Goal: Entertainment & Leisure: Consume media (video, audio)

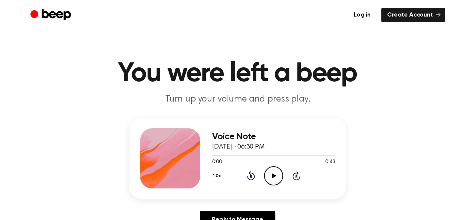
click at [267, 180] on icon "Play Audio" at bounding box center [273, 175] width 19 height 19
click at [274, 171] on icon "Pause Audio" at bounding box center [273, 175] width 19 height 19
click at [277, 171] on icon "Play Audio" at bounding box center [273, 175] width 19 height 19
click at [252, 176] on icon "Rewind 5 seconds" at bounding box center [251, 175] width 8 height 10
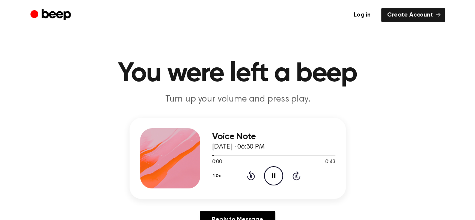
click at [252, 176] on icon "Rewind 5 seconds" at bounding box center [251, 175] width 8 height 10
click at [252, 176] on icon at bounding box center [251, 176] width 2 height 3
click at [251, 176] on icon "Rewind 5 seconds" at bounding box center [251, 175] width 8 height 10
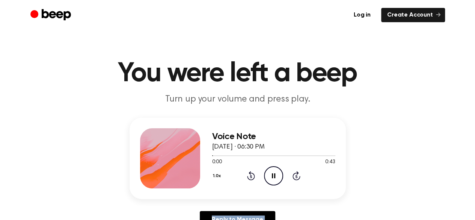
click at [251, 176] on icon "Rewind 5 seconds" at bounding box center [251, 175] width 8 height 10
click at [279, 172] on icon "Pause Audio" at bounding box center [273, 175] width 19 height 19
click at [249, 173] on icon at bounding box center [251, 175] width 8 height 9
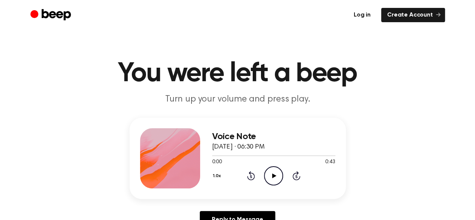
click at [365, 16] on link "Log in" at bounding box center [362, 15] width 29 height 14
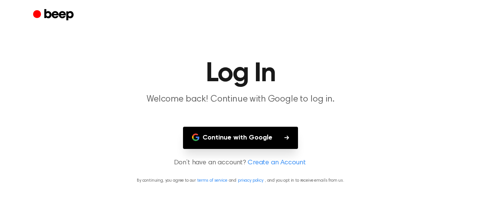
click at [237, 137] on button "Continue with Google" at bounding box center [240, 138] width 115 height 22
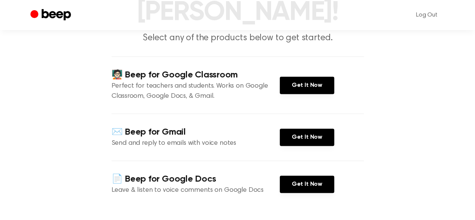
scroll to position [87, 0]
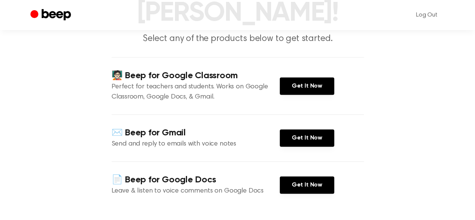
click at [208, 59] on div "🧑🏻‍🏫 Beep for Google Classroom Perfect for teachers and students. Works on Goog…" at bounding box center [238, 85] width 252 height 57
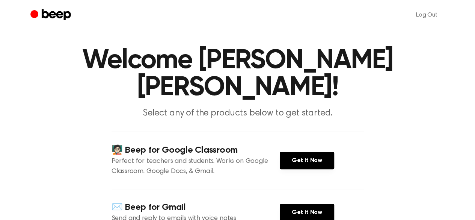
scroll to position [0, 0]
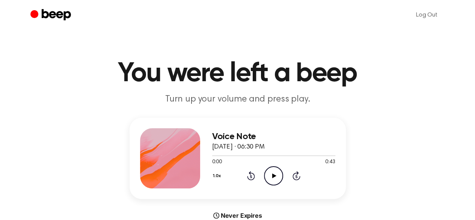
click at [268, 178] on icon "Play Audio" at bounding box center [273, 175] width 19 height 19
click at [268, 178] on icon "Pause Audio" at bounding box center [273, 175] width 19 height 19
click at [273, 177] on icon at bounding box center [274, 175] width 4 height 5
click at [268, 178] on icon "Pause Audio" at bounding box center [273, 175] width 19 height 19
click at [268, 178] on icon "Play Audio" at bounding box center [273, 175] width 19 height 19
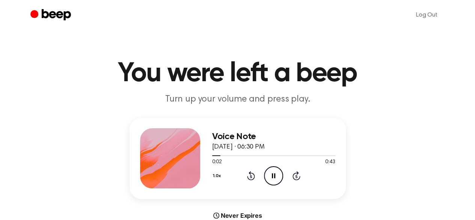
click at [273, 174] on icon at bounding box center [273, 175] width 3 height 5
click at [250, 178] on icon "Rewind 5 seconds" at bounding box center [251, 175] width 8 height 10
click at [272, 169] on icon "Play Audio" at bounding box center [273, 175] width 19 height 19
click at [249, 175] on icon "Rewind 5 seconds" at bounding box center [251, 175] width 8 height 10
click at [270, 171] on icon "Pause Audio" at bounding box center [273, 175] width 19 height 19
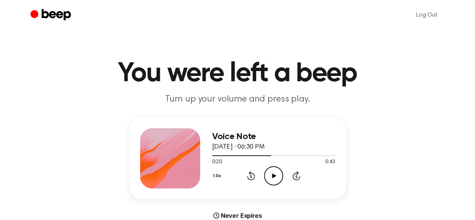
click at [252, 175] on icon "Rewind 5 seconds" at bounding box center [251, 175] width 8 height 10
click at [250, 175] on icon "Rewind 5 seconds" at bounding box center [251, 175] width 8 height 10
click at [252, 173] on icon at bounding box center [251, 175] width 8 height 9
click at [266, 173] on icon "Play Audio" at bounding box center [273, 175] width 19 height 19
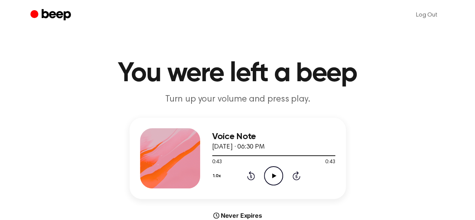
click at [247, 179] on icon "Rewind 5 seconds" at bounding box center [251, 175] width 8 height 10
click at [247, 180] on div "1.0x Rewind 5 seconds Play Audio Skip 5 seconds" at bounding box center [273, 175] width 123 height 19
click at [250, 175] on icon "Rewind 5 seconds" at bounding box center [251, 175] width 8 height 10
click at [266, 172] on icon "Play Audio" at bounding box center [273, 175] width 19 height 19
click at [250, 175] on icon at bounding box center [251, 176] width 2 height 3
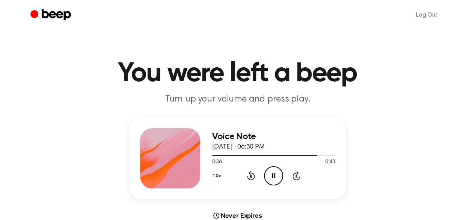
click at [273, 171] on icon "Pause Audio" at bounding box center [273, 175] width 19 height 19
click at [276, 178] on icon "Play Audio" at bounding box center [273, 175] width 19 height 19
click at [275, 178] on icon "Pause Audio" at bounding box center [273, 175] width 19 height 19
click at [249, 175] on icon "Rewind 5 seconds" at bounding box center [251, 175] width 8 height 10
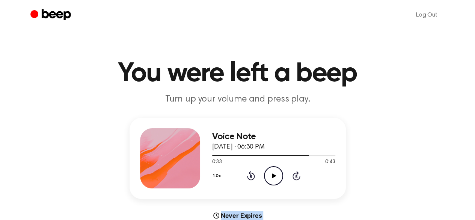
click at [249, 175] on icon "Rewind 5 seconds" at bounding box center [251, 175] width 8 height 10
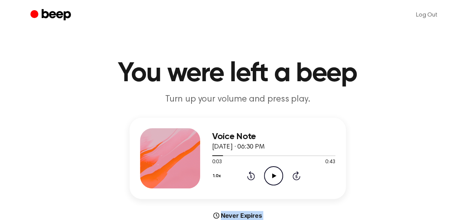
click at [249, 175] on icon "Rewind 5 seconds" at bounding box center [251, 175] width 8 height 10
click at [269, 174] on icon "Play Audio" at bounding box center [273, 175] width 19 height 19
click at [271, 172] on icon "Pause Audio" at bounding box center [273, 175] width 19 height 19
click at [271, 172] on icon "Play Audio" at bounding box center [273, 175] width 19 height 19
click at [271, 172] on icon "Pause Audio" at bounding box center [273, 175] width 19 height 19
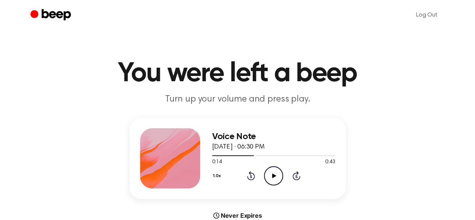
click at [271, 172] on icon "Play Audio" at bounding box center [273, 175] width 19 height 19
click at [272, 173] on icon at bounding box center [273, 175] width 3 height 5
click at [273, 175] on icon at bounding box center [274, 175] width 4 height 5
click at [253, 175] on icon "Rewind 5 seconds" at bounding box center [251, 175] width 8 height 10
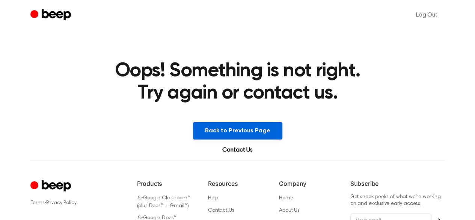
click at [234, 130] on button "Back to Previous Page" at bounding box center [237, 130] width 89 height 17
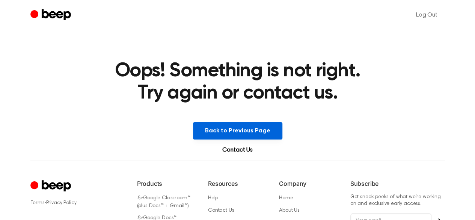
click at [234, 130] on button "Back to Previous Page" at bounding box center [237, 130] width 89 height 17
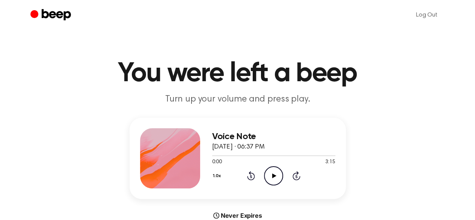
click at [274, 175] on icon at bounding box center [274, 175] width 4 height 5
click at [253, 173] on icon at bounding box center [251, 175] width 8 height 9
click at [296, 172] on icon "Skip 5 seconds" at bounding box center [296, 175] width 8 height 10
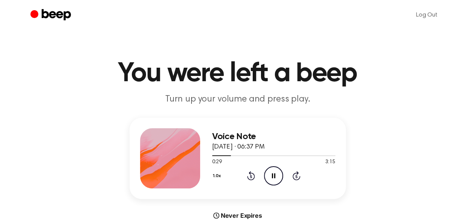
click at [270, 174] on icon "Pause Audio" at bounding box center [273, 175] width 19 height 19
click at [270, 174] on icon "Play Audio" at bounding box center [273, 175] width 19 height 19
click at [297, 173] on icon at bounding box center [297, 175] width 8 height 9
click at [217, 173] on button "1.0x" at bounding box center [218, 175] width 12 height 13
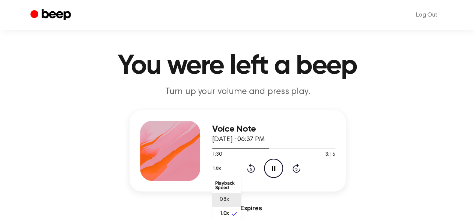
scroll to position [3, 0]
click at [239, 159] on div "1.0x Playback Speed 0.8x 1.0x 1.2x 1.5x 2.0x Rewind 5 seconds Pause Audio Skip …" at bounding box center [273, 167] width 123 height 19
click at [219, 169] on button "1.0x" at bounding box center [218, 168] width 12 height 13
click at [222, 194] on span "0.8x" at bounding box center [224, 196] width 9 height 8
click at [220, 167] on button "0.8x" at bounding box center [218, 168] width 13 height 13
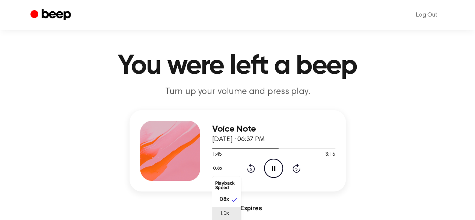
click at [228, 207] on li "1.0x" at bounding box center [226, 214] width 29 height 14
click at [216, 167] on button "1.0x" at bounding box center [218, 168] width 12 height 13
click at [226, 197] on span "0.8x" at bounding box center [224, 200] width 9 height 8
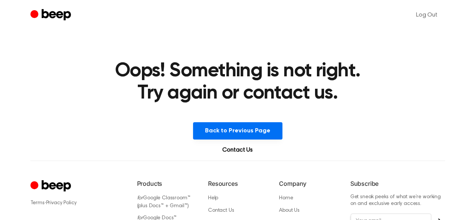
click at [231, 147] on link "Contact Us" at bounding box center [238, 149] width 48 height 9
click at [320, 120] on main "Oops! Something is not right. Try again or contact us. Back to Previous Page Co…" at bounding box center [237, 80] width 475 height 160
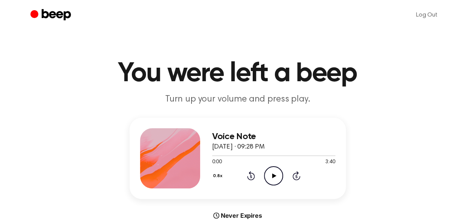
click at [274, 181] on icon "Play Audio" at bounding box center [273, 175] width 19 height 19
click at [276, 179] on icon "Play Audio" at bounding box center [273, 175] width 19 height 19
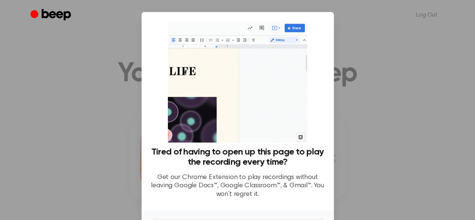
scroll to position [51, 0]
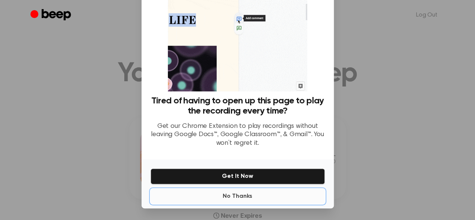
click at [236, 197] on button "No Thanks" at bounding box center [238, 195] width 174 height 15
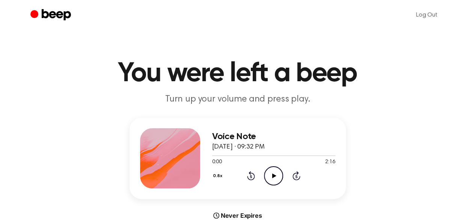
click at [274, 176] on icon at bounding box center [274, 175] width 4 height 5
click at [252, 172] on icon "Rewind 5 seconds" at bounding box center [251, 175] width 8 height 10
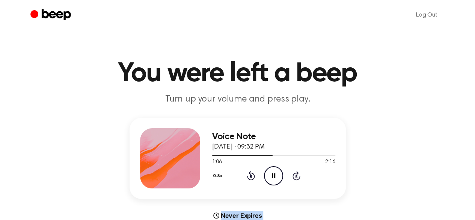
click at [252, 172] on icon "Rewind 5 seconds" at bounding box center [251, 175] width 8 height 10
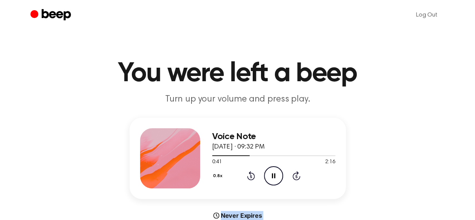
click at [252, 172] on icon "Rewind 5 seconds" at bounding box center [251, 175] width 8 height 10
click at [273, 177] on icon "Play Audio" at bounding box center [273, 175] width 19 height 19
click at [248, 176] on icon at bounding box center [251, 175] width 8 height 9
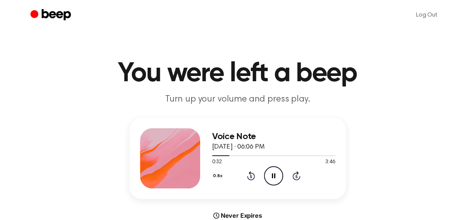
click at [248, 176] on icon at bounding box center [251, 175] width 8 height 9
click at [211, 178] on div "Voice Note [DATE] · 06:06 PM 1:52 3:46 Your browser does not support the [objec…" at bounding box center [238, 158] width 216 height 81
click at [215, 175] on button "0.8x" at bounding box center [218, 175] width 13 height 13
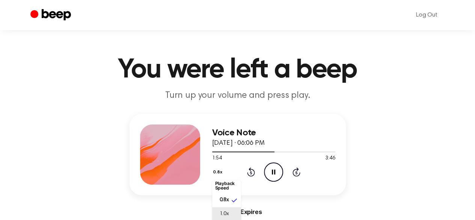
click at [228, 214] on span "1.0x" at bounding box center [224, 214] width 9 height 8
click at [249, 170] on icon "Rewind 5 seconds" at bounding box center [251, 172] width 8 height 10
click at [249, 173] on icon "Rewind 5 seconds" at bounding box center [251, 172] width 8 height 10
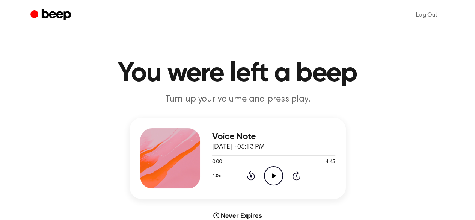
click at [270, 172] on icon "Play Audio" at bounding box center [273, 175] width 19 height 19
click at [276, 183] on icon "Pause Audio" at bounding box center [273, 175] width 19 height 19
click at [275, 172] on icon "Play Audio" at bounding box center [273, 175] width 19 height 19
click at [275, 172] on icon "Pause Audio" at bounding box center [273, 175] width 19 height 19
click at [249, 171] on icon "Rewind 5 seconds" at bounding box center [251, 175] width 8 height 10
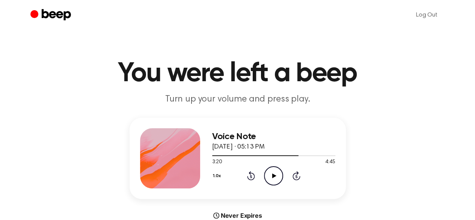
click at [275, 170] on icon "Play Audio" at bounding box center [273, 175] width 19 height 19
drag, startPoint x: 410, startPoint y: 0, endPoint x: 291, endPoint y: 43, distance: 126.8
click at [291, 43] on main "You were left a beep Turn up your volume and press play. Voice Note August 22, …" at bounding box center [237, 224] width 475 height 449
